Goal: Task Accomplishment & Management: Use online tool/utility

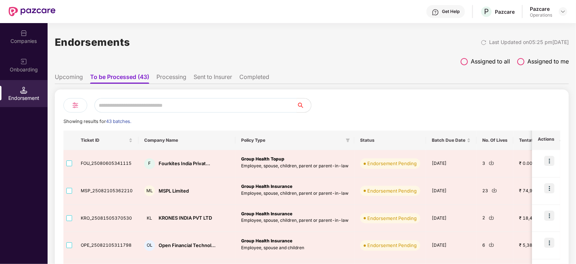
click at [217, 107] on input "text" at bounding box center [195, 105] width 202 height 14
click at [67, 79] on li "Upcoming" at bounding box center [69, 78] width 28 height 10
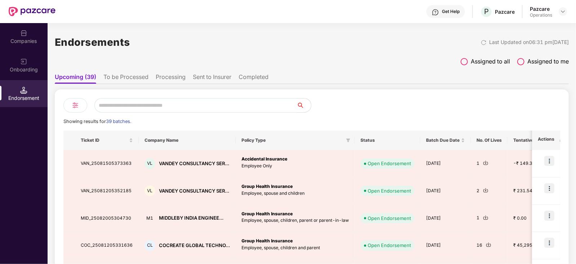
click at [25, 41] on div "Companies" at bounding box center [24, 40] width 48 height 7
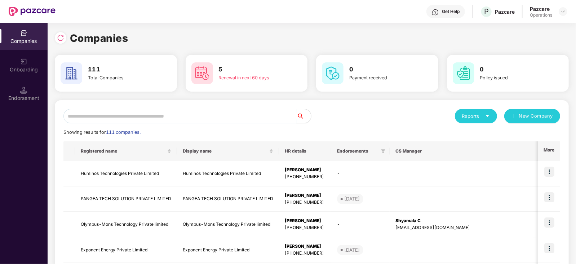
click at [138, 117] on input "text" at bounding box center [179, 116] width 233 height 14
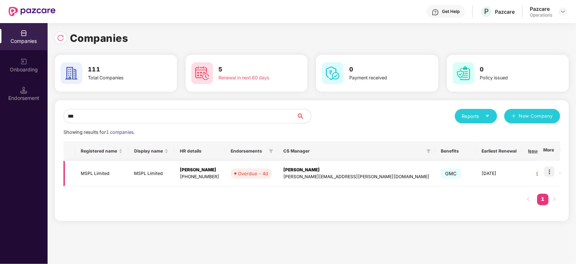
type input "***"
click at [550, 172] on img at bounding box center [549, 171] width 10 height 10
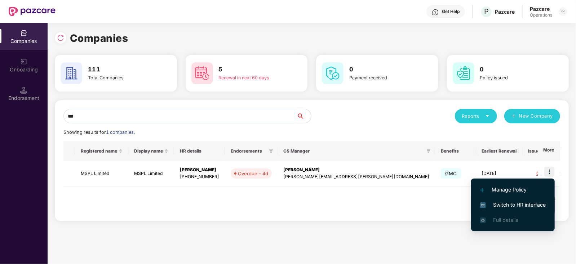
click at [517, 199] on li "Switch to HR interface" at bounding box center [513, 204] width 84 height 15
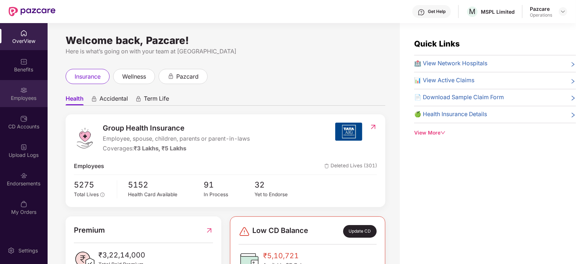
click at [26, 97] on div "Employees" at bounding box center [24, 97] width 48 height 7
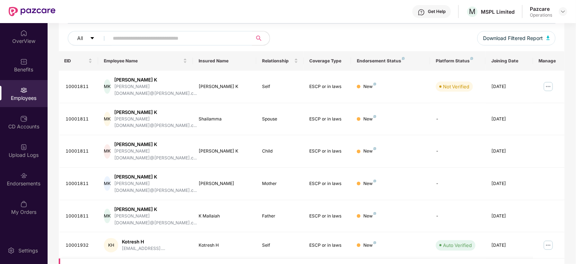
scroll to position [135, 0]
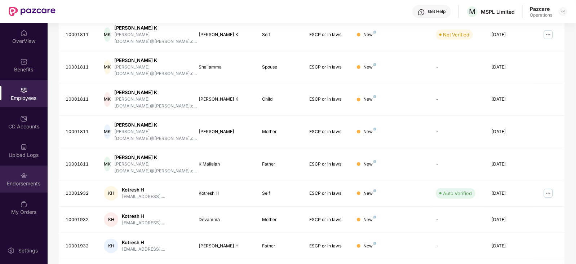
click at [29, 185] on div "Endorsements" at bounding box center [24, 183] width 48 height 7
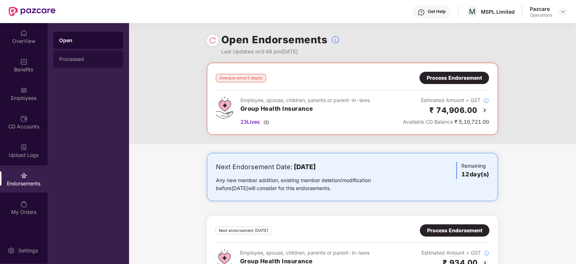
click at [75, 60] on div "Processed" at bounding box center [88, 59] width 58 height 6
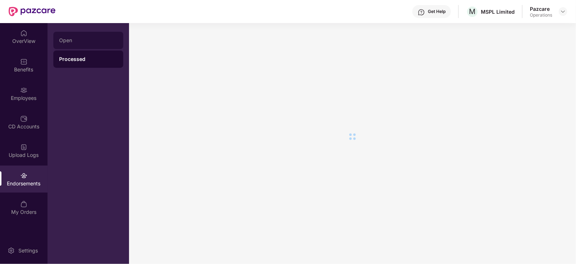
click at [69, 44] on div "Open" at bounding box center [88, 40] width 70 height 17
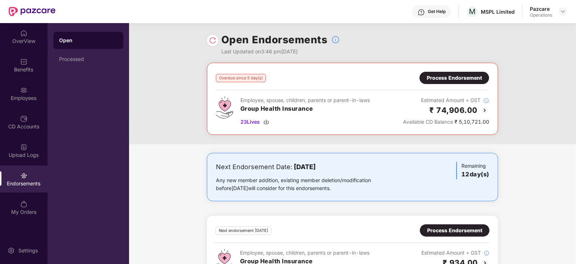
click at [443, 82] on div "Process Endorsement" at bounding box center [454, 78] width 70 height 12
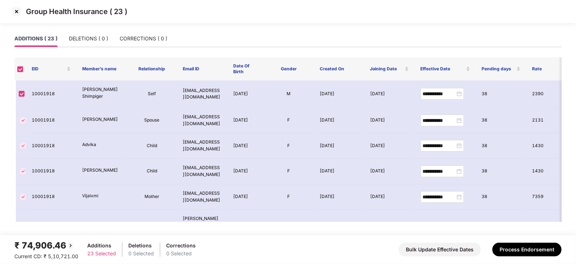
click at [21, 12] on img at bounding box center [17, 12] width 12 height 12
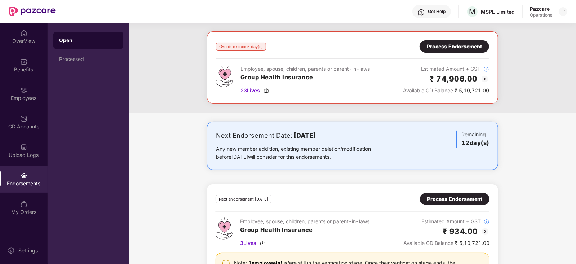
scroll to position [71, 0]
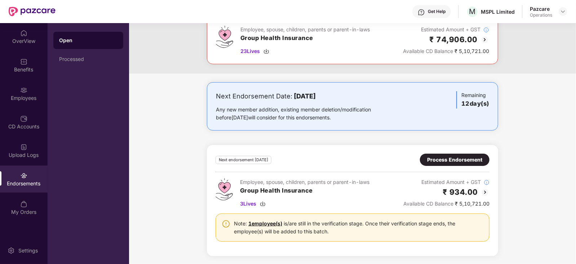
click at [441, 158] on div "Process Endorsement" at bounding box center [454, 160] width 55 height 8
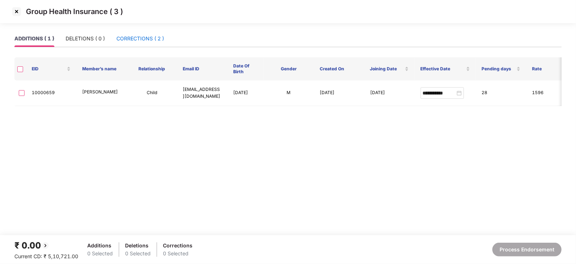
click at [134, 42] on div "CORRECTIONS ( 2 )" at bounding box center [140, 39] width 48 height 8
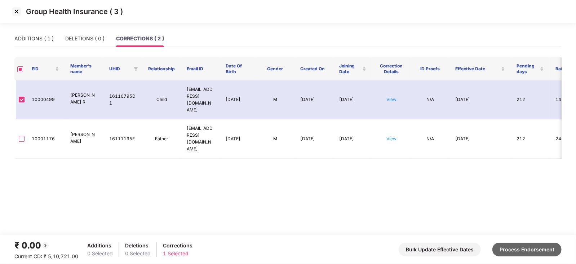
click at [513, 250] on button "Process Endorsement" at bounding box center [526, 250] width 69 height 14
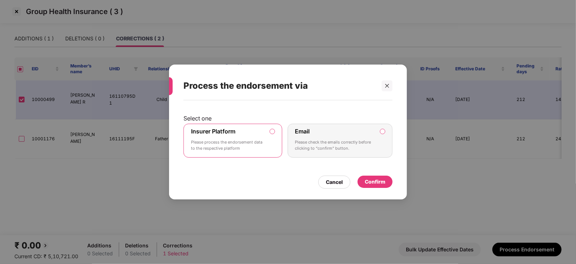
click at [373, 183] on div "Confirm" at bounding box center [375, 182] width 21 height 8
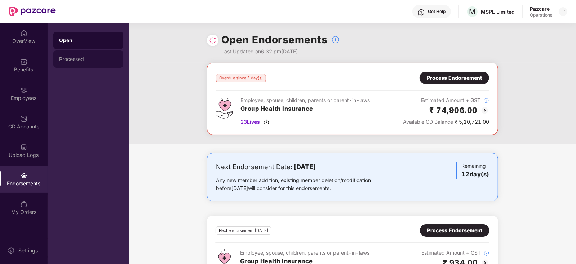
click at [79, 63] on div "Processed" at bounding box center [88, 58] width 70 height 17
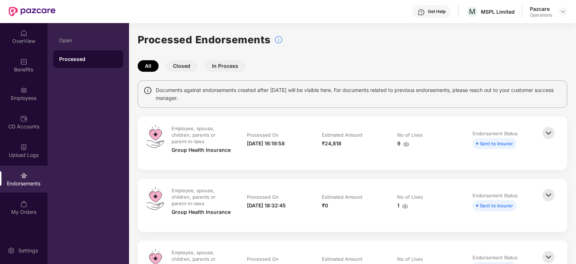
click at [405, 206] on img at bounding box center [405, 206] width 6 height 6
